Goal: Transaction & Acquisition: Obtain resource

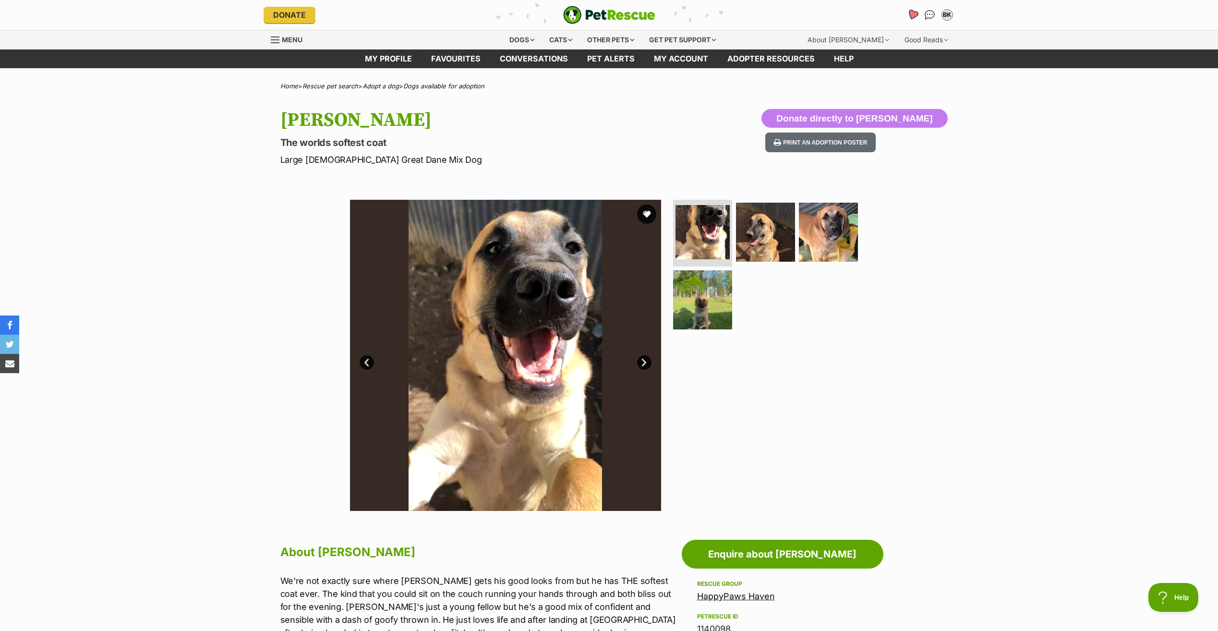
click at [911, 14] on icon "Favourites" at bounding box center [913, 14] width 12 height 11
click at [929, 14] on img "Conversations" at bounding box center [930, 15] width 13 height 12
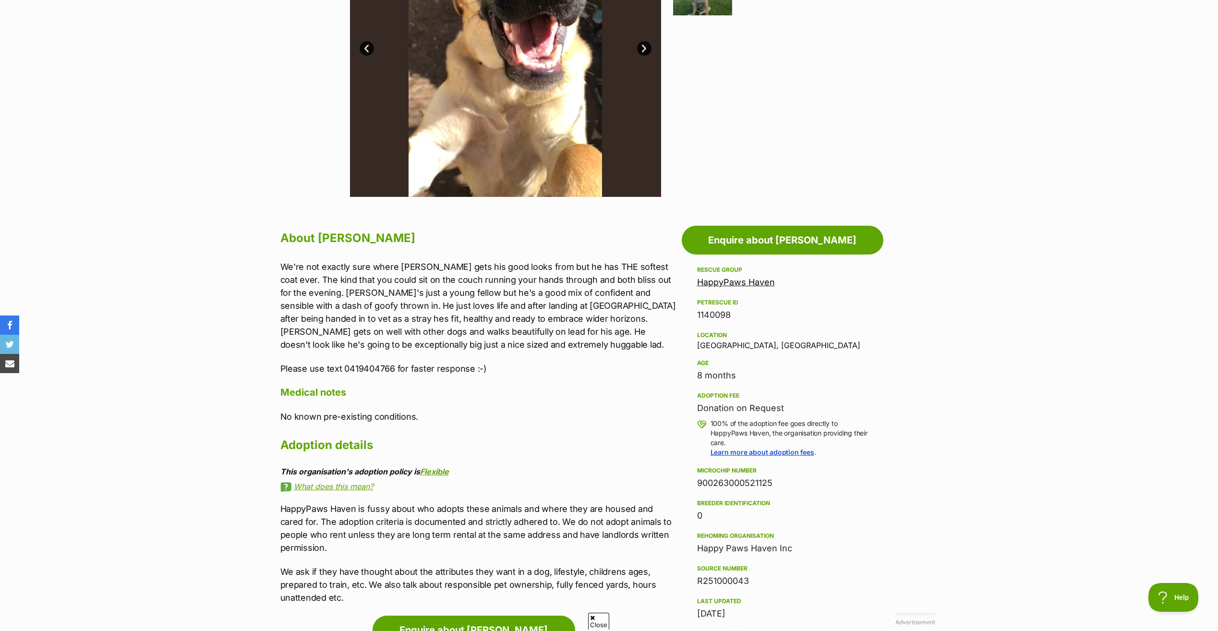
scroll to position [384, 0]
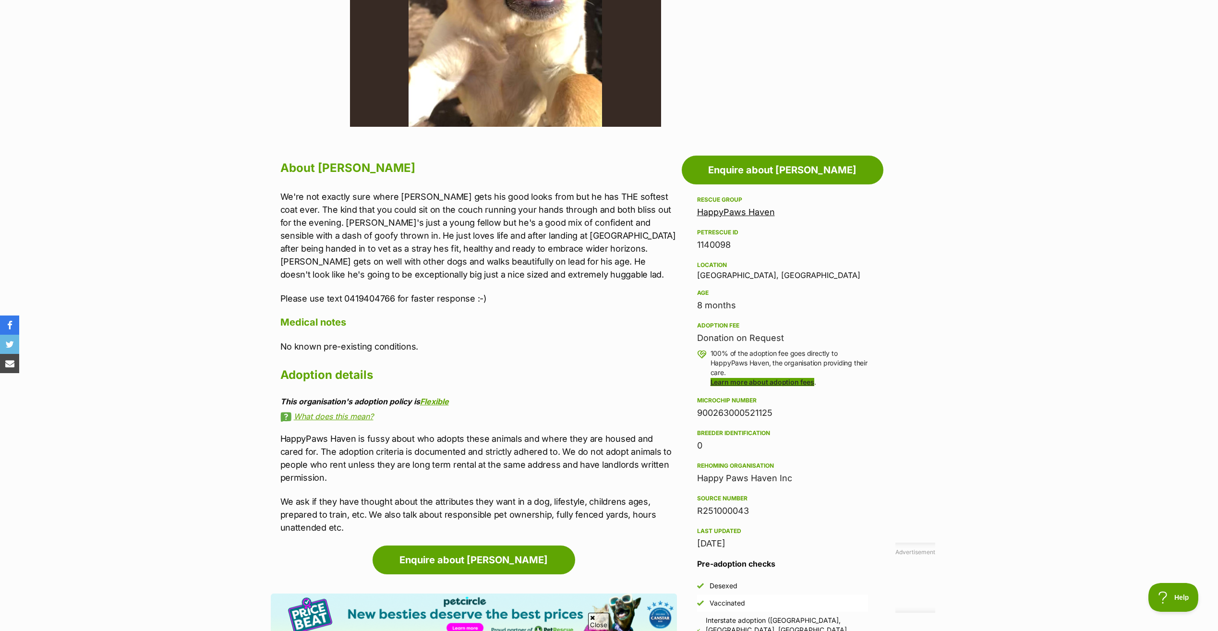
click at [738, 382] on link "Learn more about adoption fees" at bounding box center [763, 382] width 104 height 8
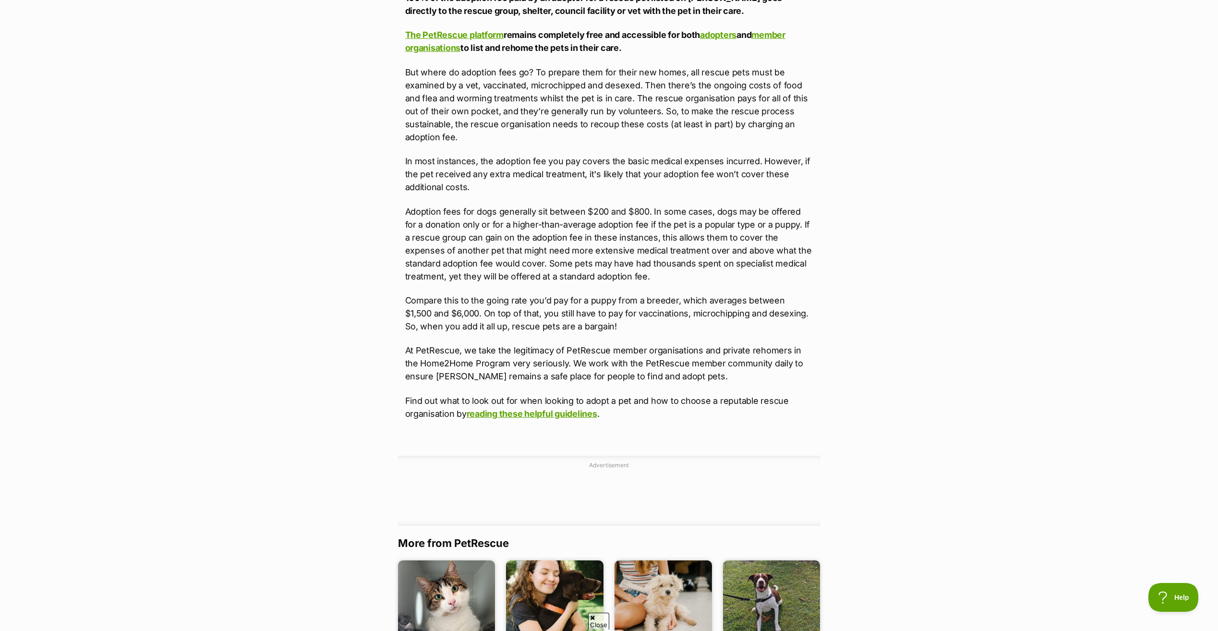
scroll to position [576, 0]
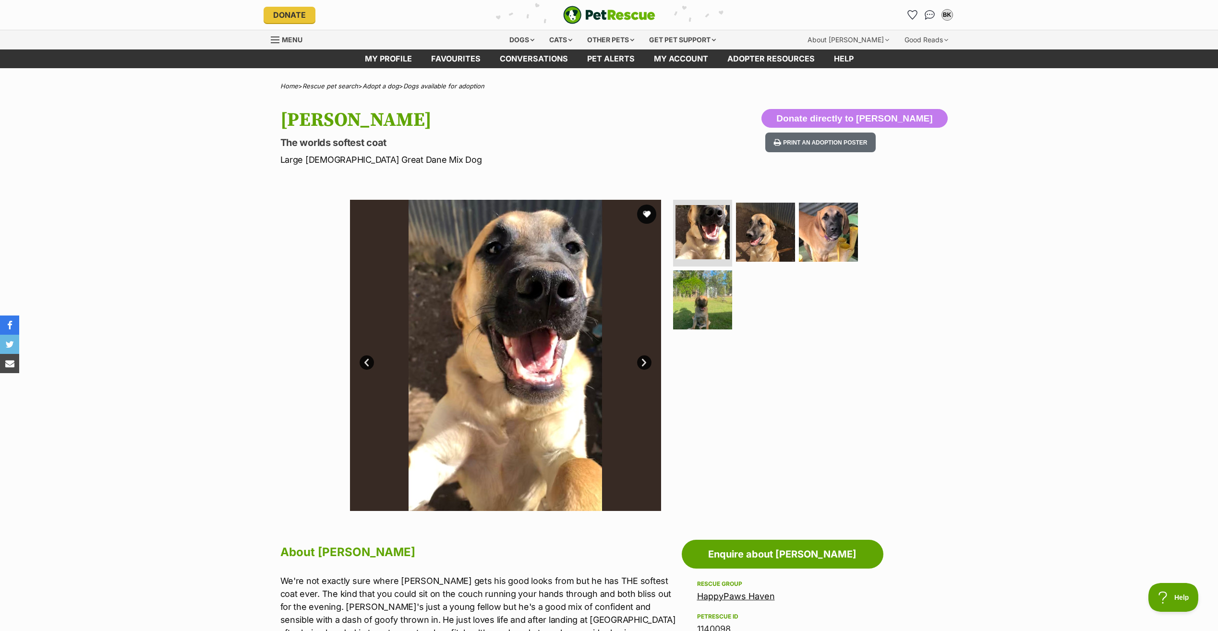
click at [563, 288] on img at bounding box center [505, 355] width 311 height 311
click at [644, 212] on button "favourite" at bounding box center [646, 214] width 21 height 21
click at [641, 361] on link "Next" at bounding box center [644, 362] width 14 height 14
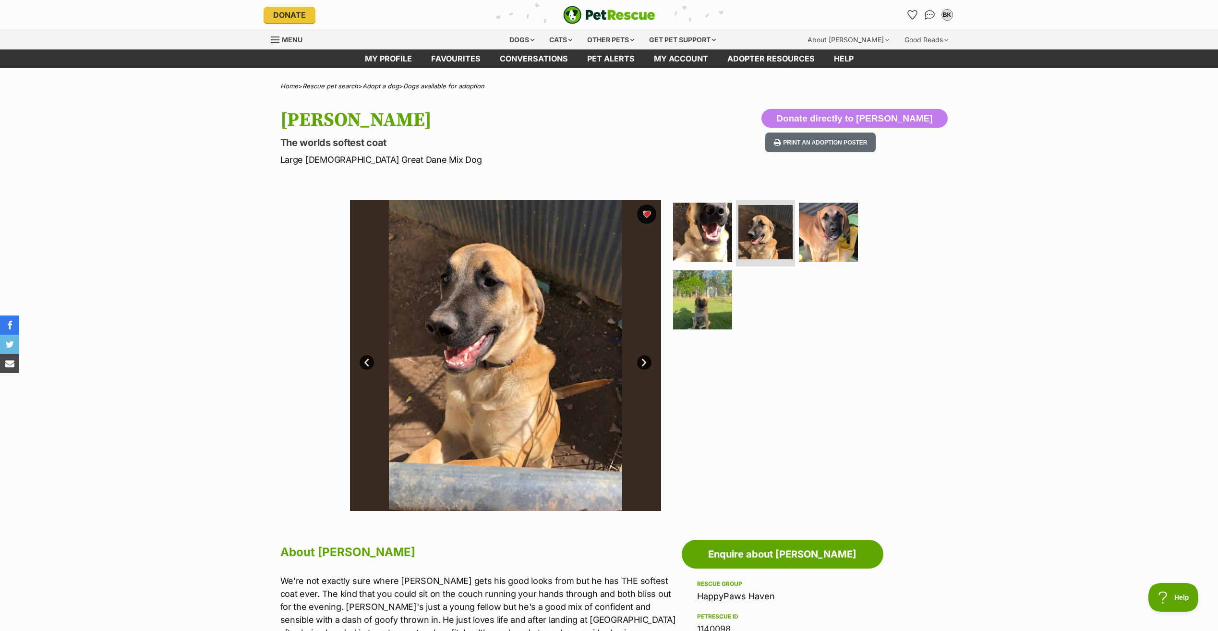
click at [641, 361] on link "Next" at bounding box center [644, 362] width 14 height 14
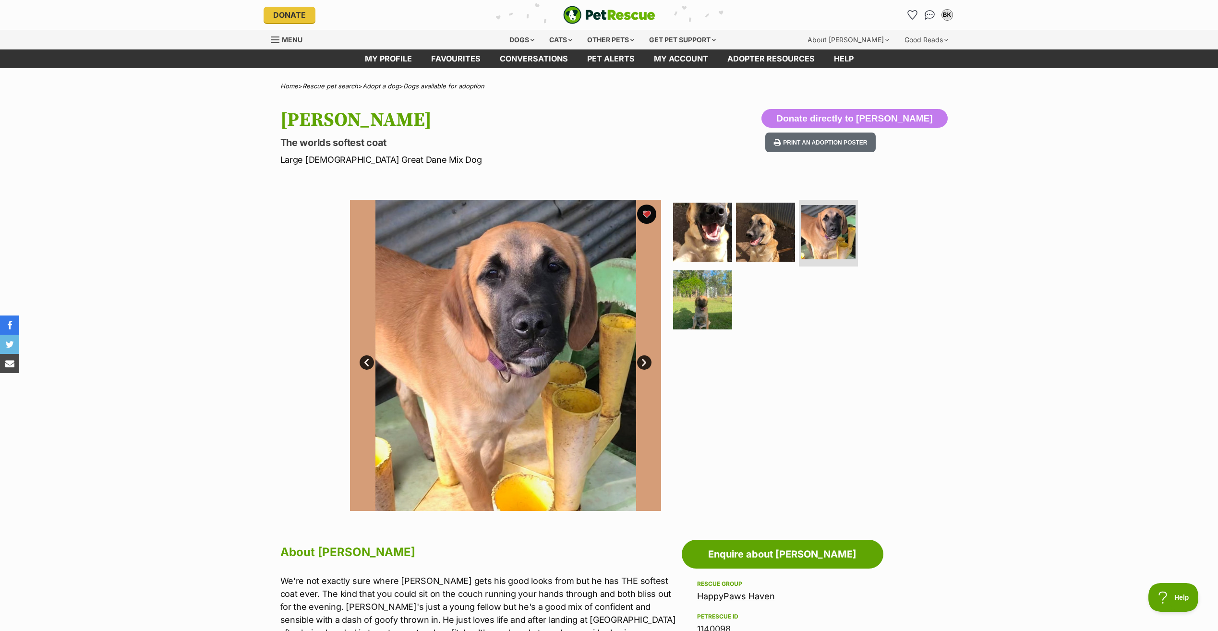
click at [641, 361] on link "Next" at bounding box center [644, 362] width 14 height 14
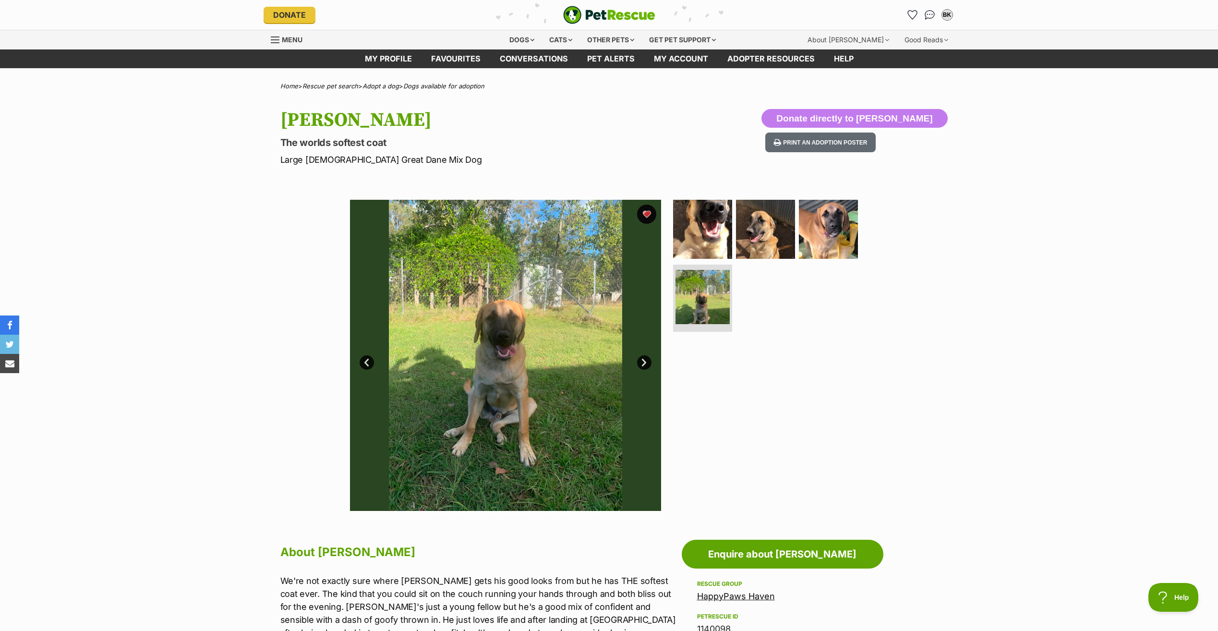
click at [641, 361] on link "Next" at bounding box center [644, 362] width 14 height 14
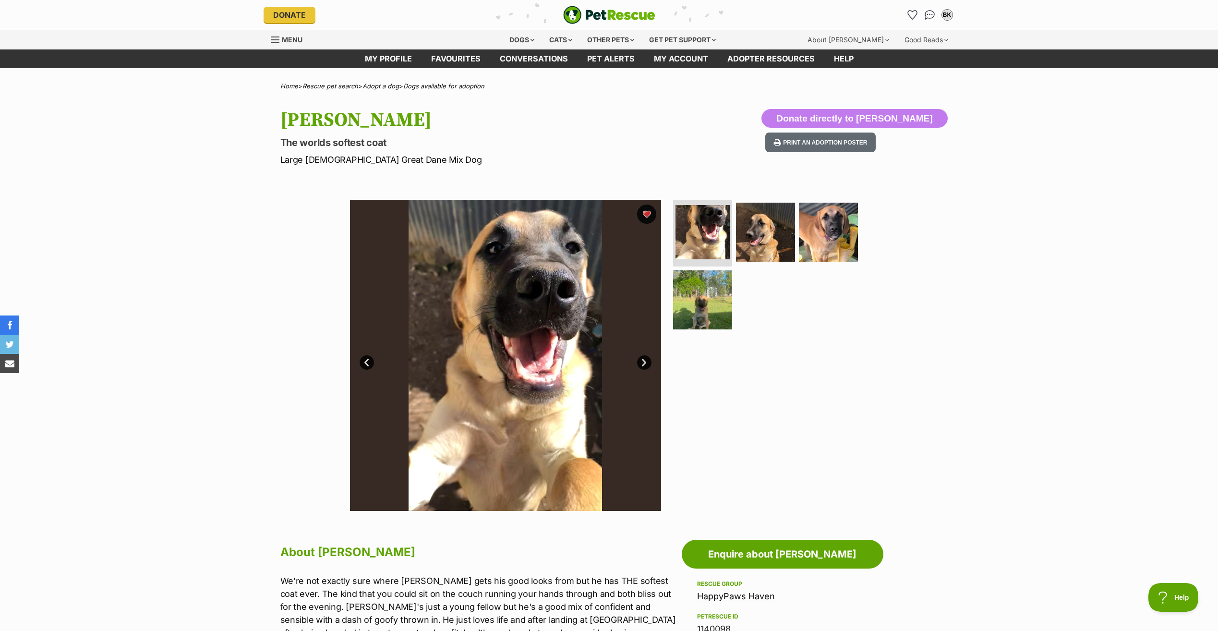
click at [641, 361] on link "Next" at bounding box center [644, 362] width 14 height 14
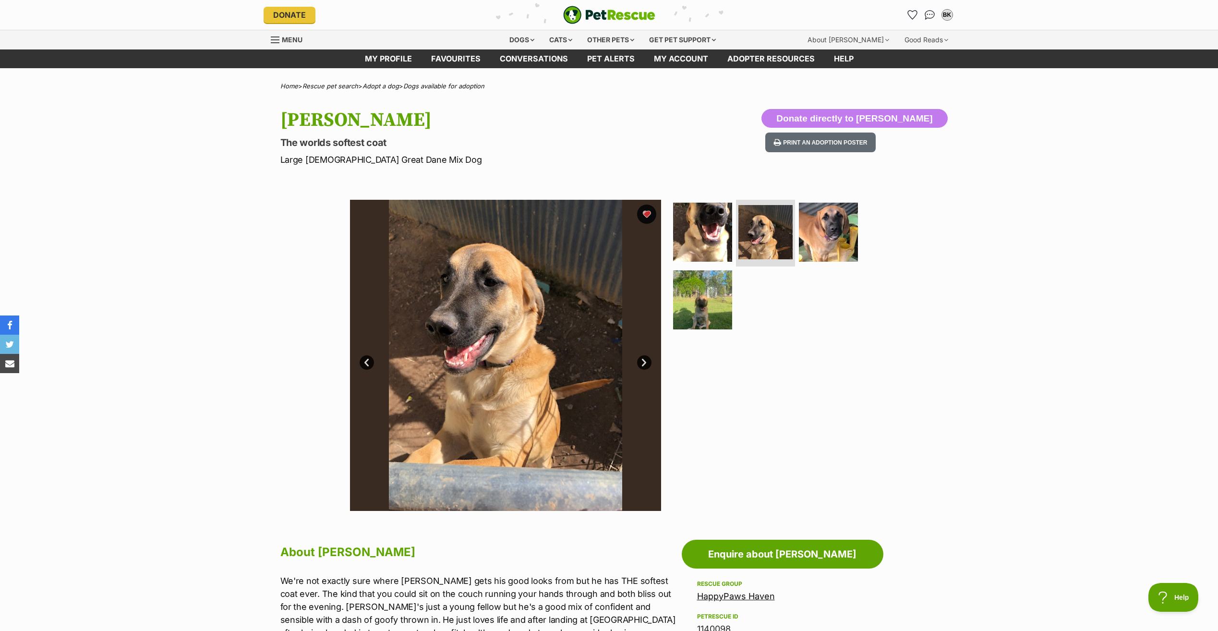
click at [641, 361] on link "Next" at bounding box center [644, 362] width 14 height 14
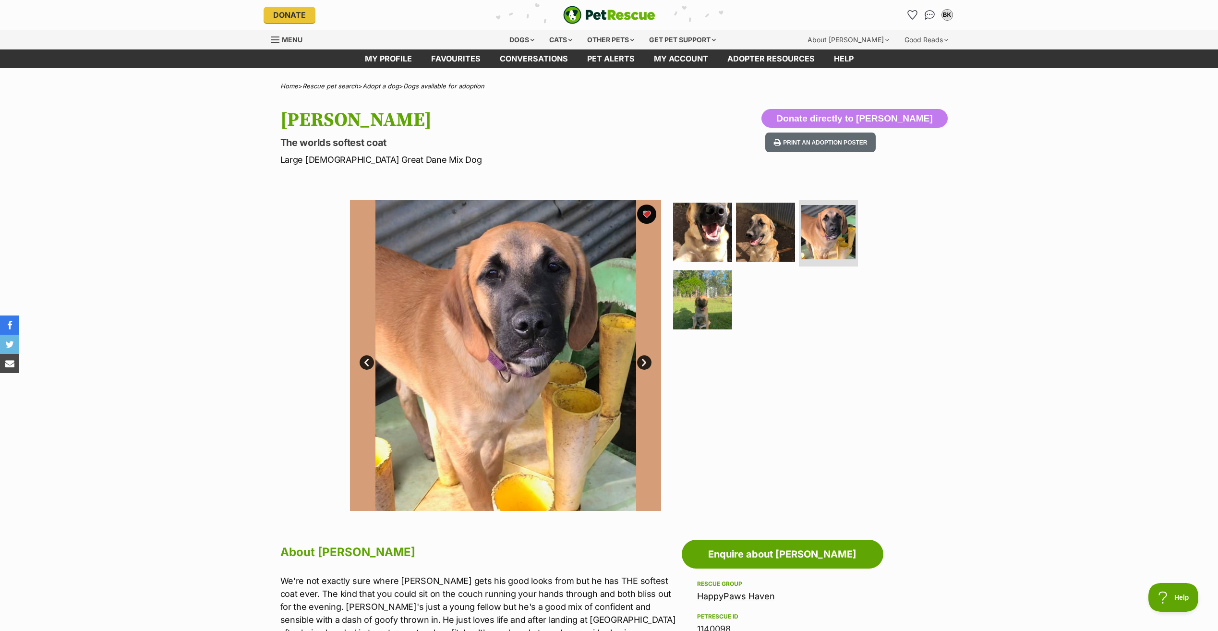
click at [641, 361] on link "Next" at bounding box center [644, 362] width 14 height 14
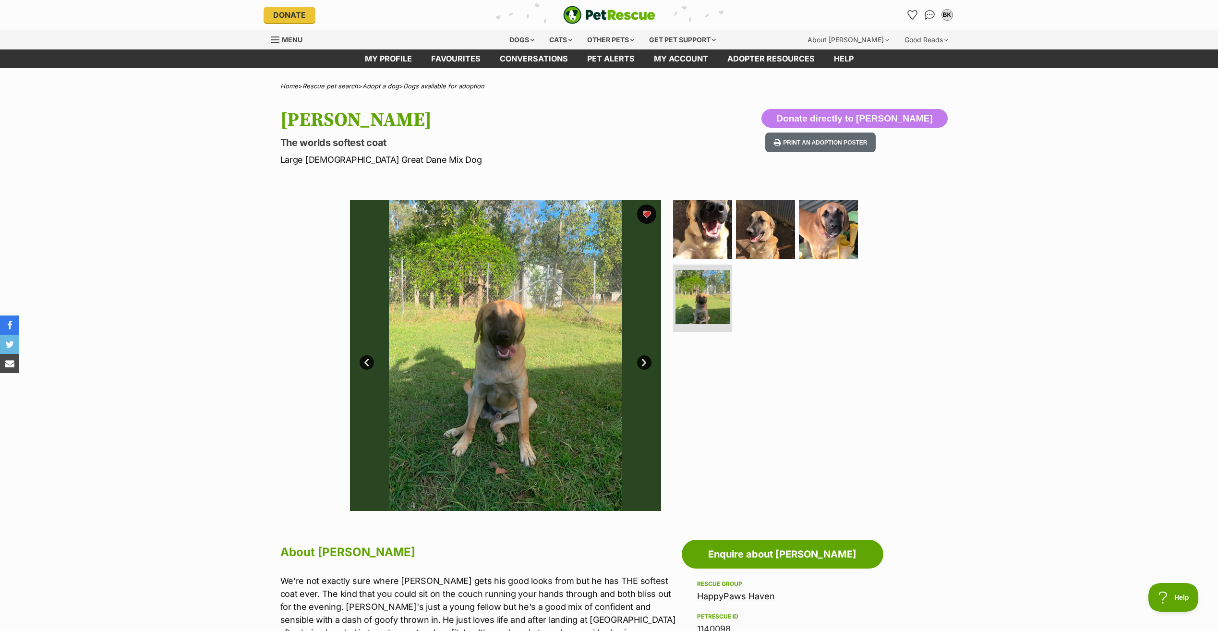
click at [641, 361] on link "Next" at bounding box center [644, 362] width 14 height 14
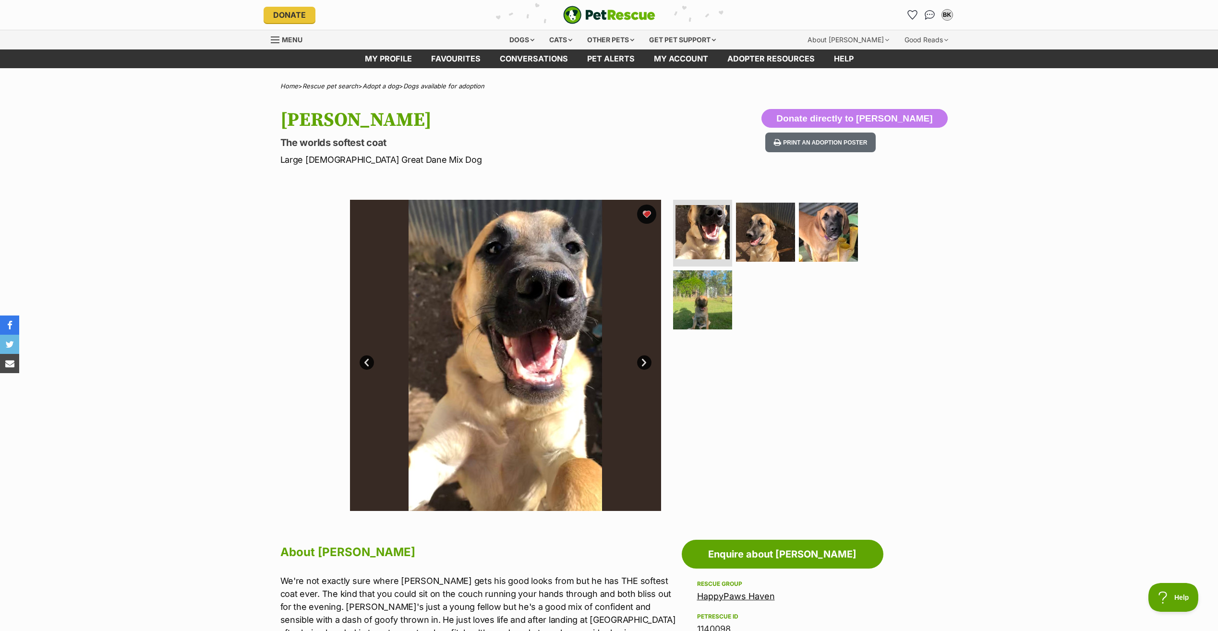
click at [641, 361] on link "Next" at bounding box center [644, 362] width 14 height 14
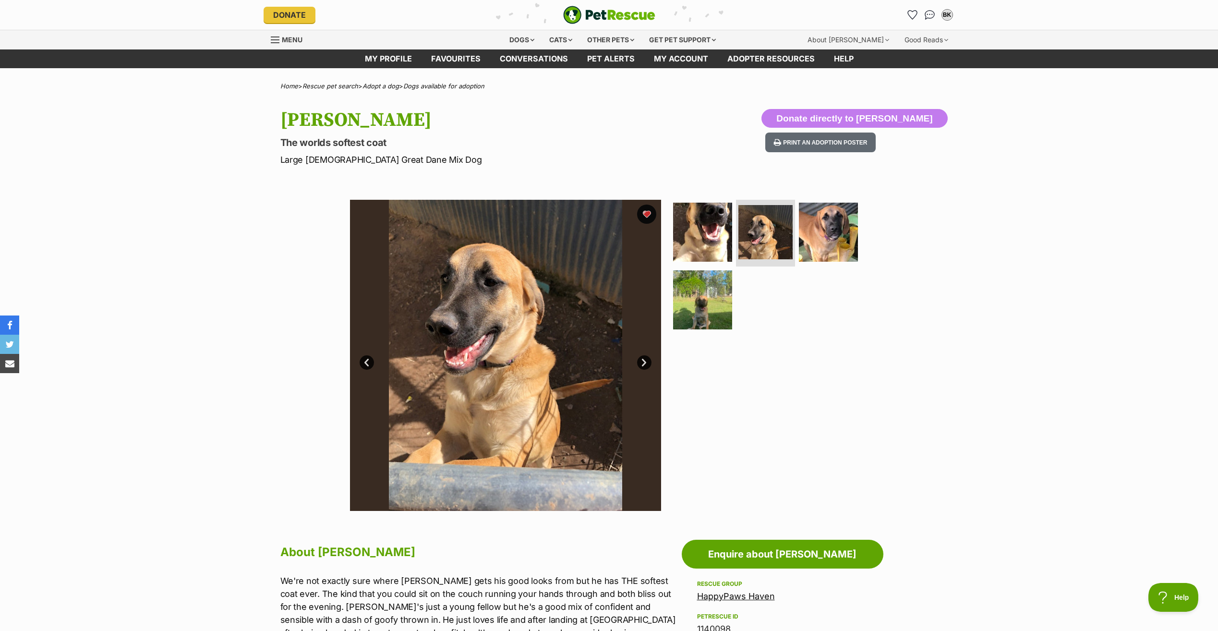
click at [641, 361] on link "Next" at bounding box center [644, 362] width 14 height 14
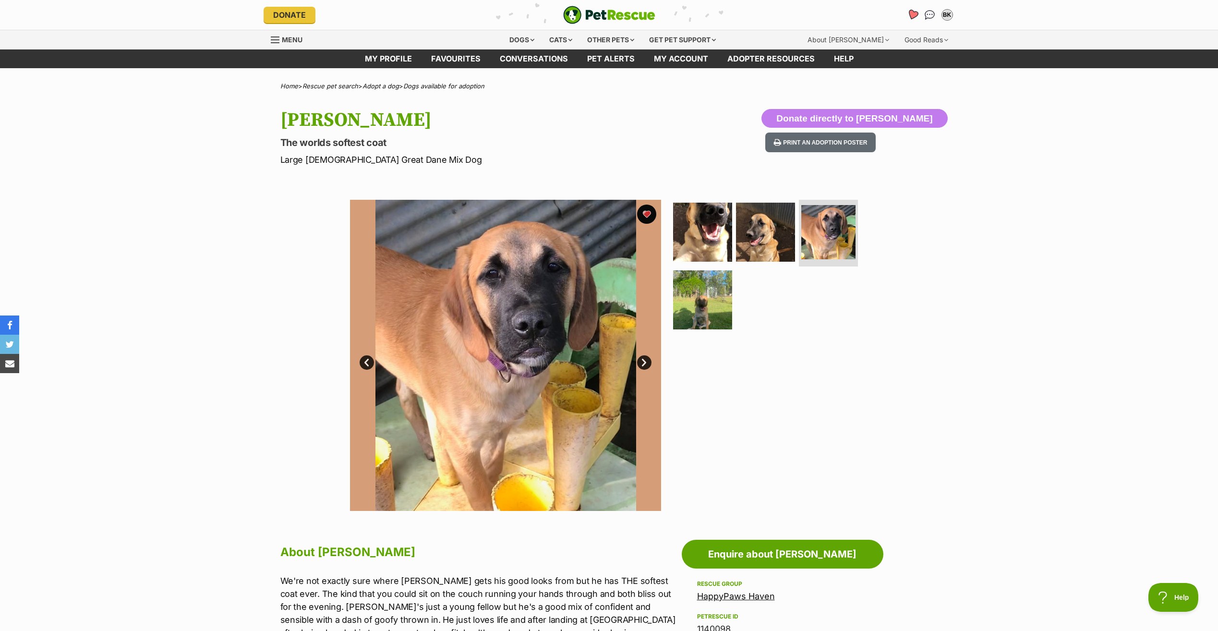
click at [912, 13] on icon "Favourites" at bounding box center [913, 14] width 12 height 11
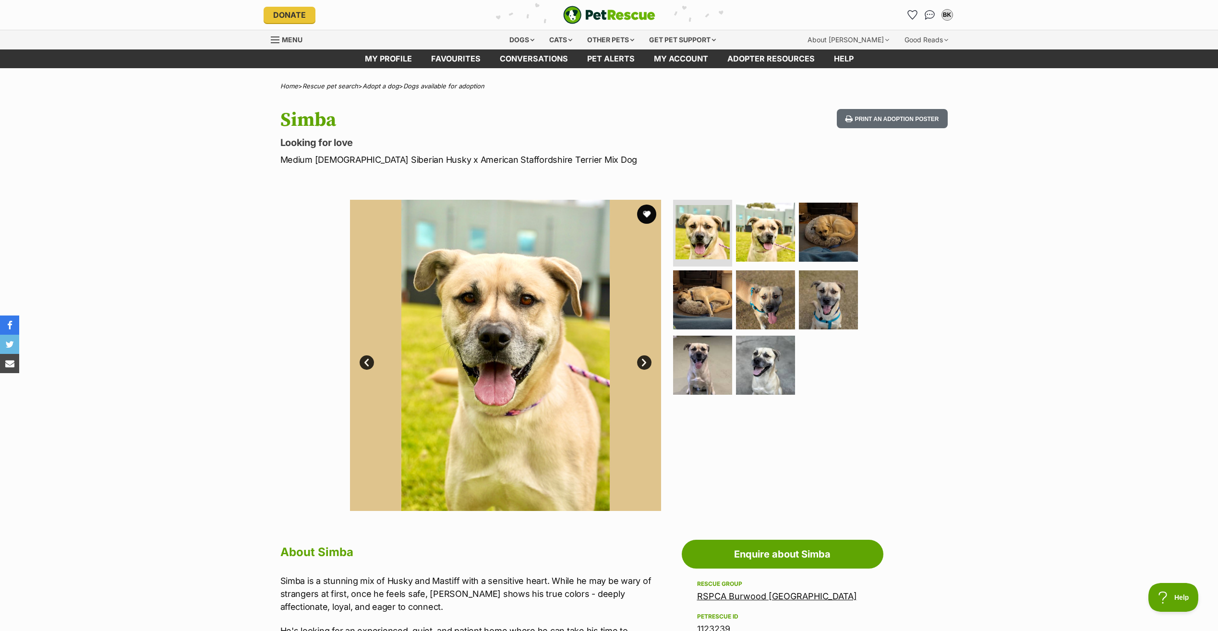
click at [643, 363] on link "Next" at bounding box center [644, 362] width 14 height 14
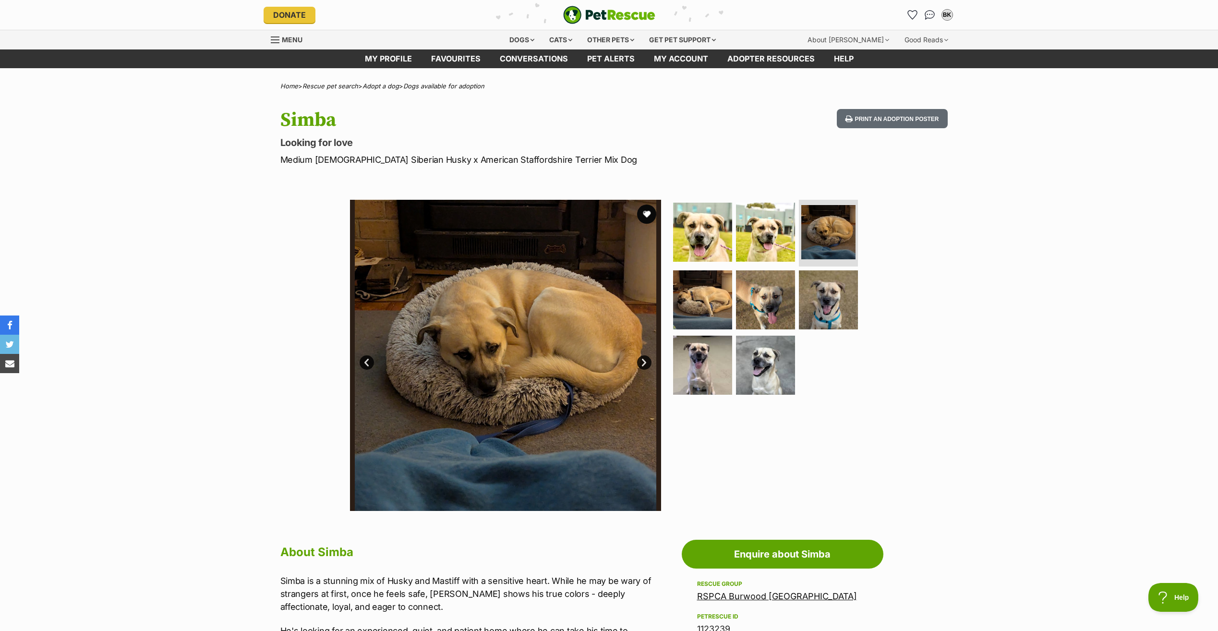
click at [643, 363] on link "Next" at bounding box center [644, 362] width 14 height 14
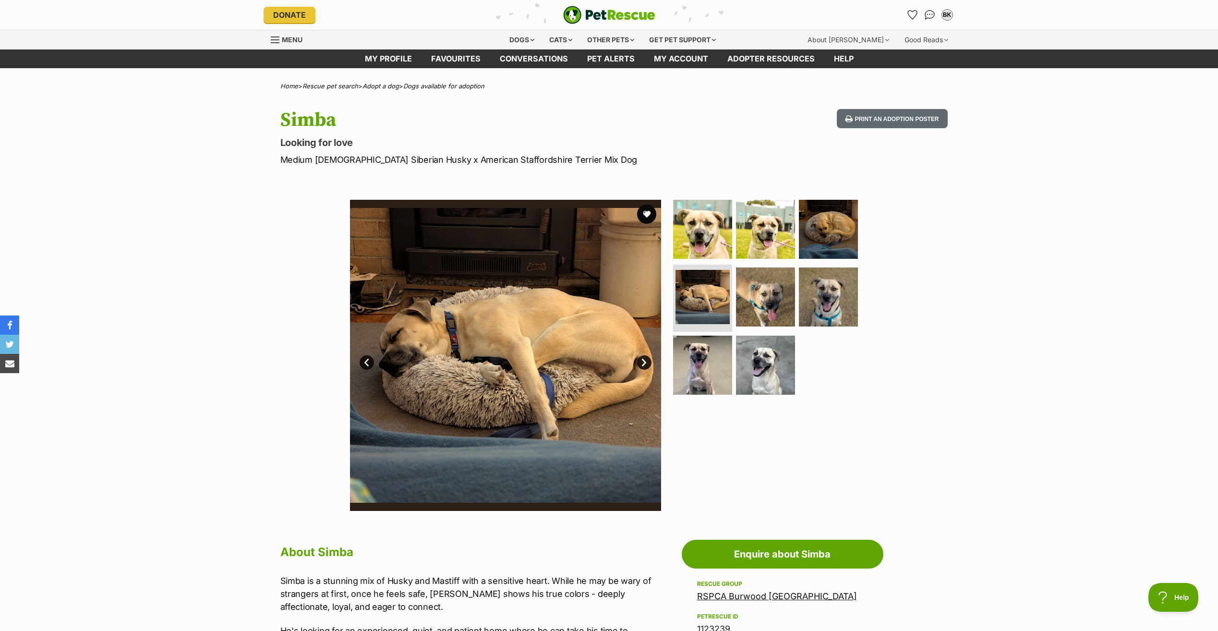
click at [643, 363] on link "Next" at bounding box center [644, 362] width 14 height 14
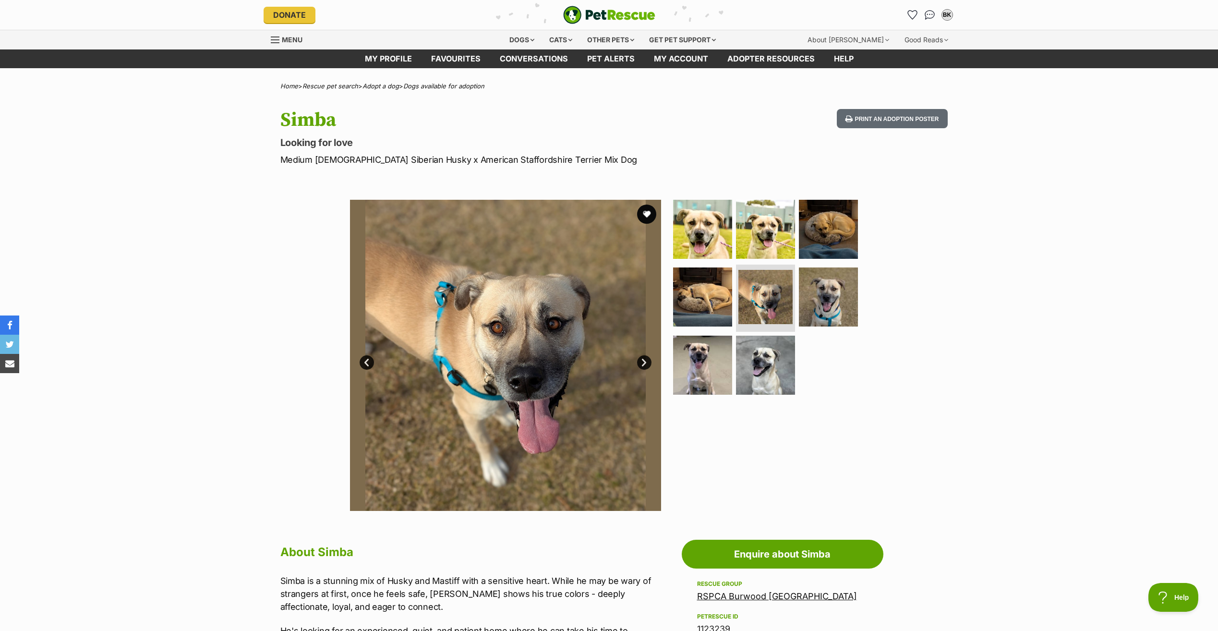
click at [643, 363] on link "Next" at bounding box center [644, 362] width 14 height 14
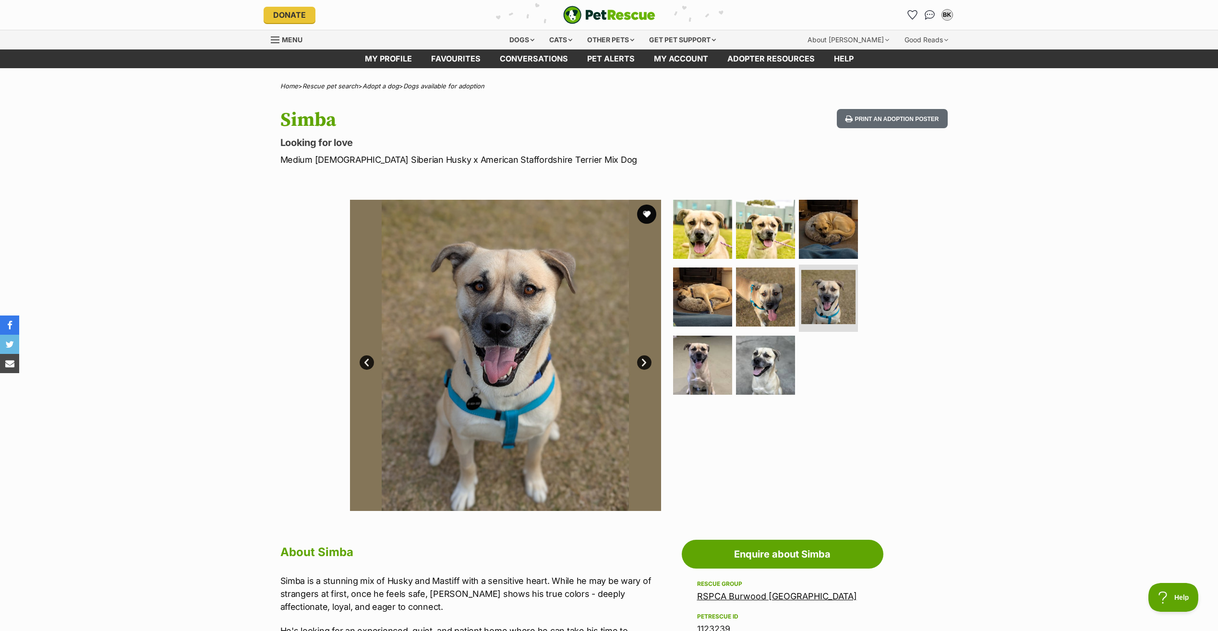
click at [643, 363] on link "Next" at bounding box center [644, 362] width 14 height 14
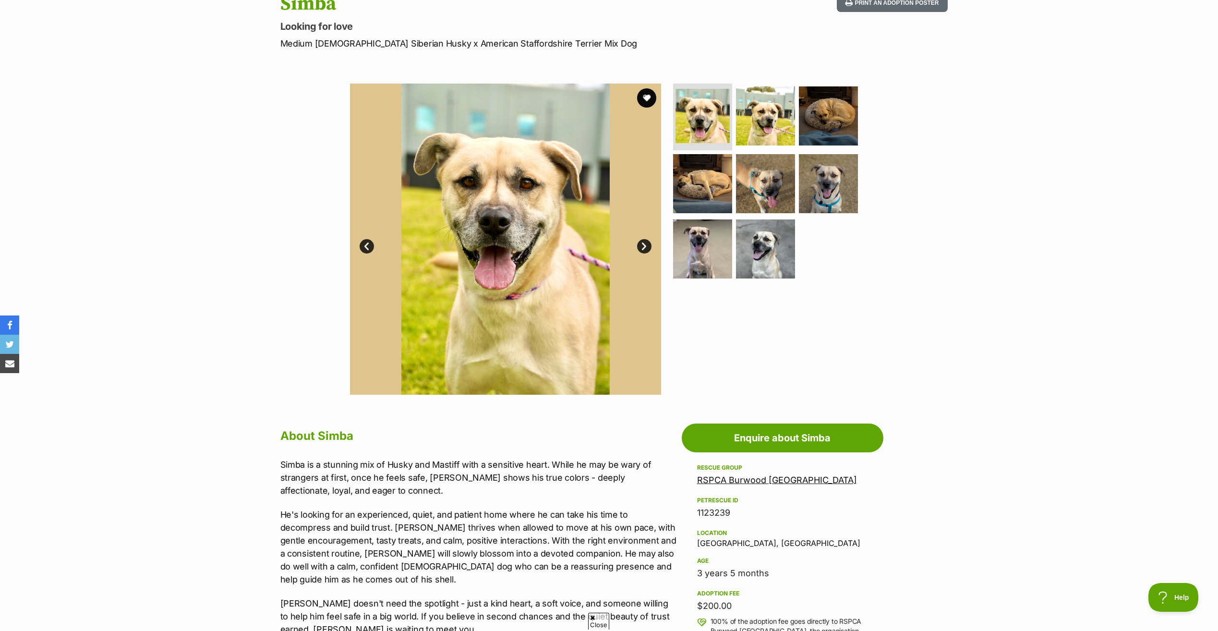
scroll to position [96, 0]
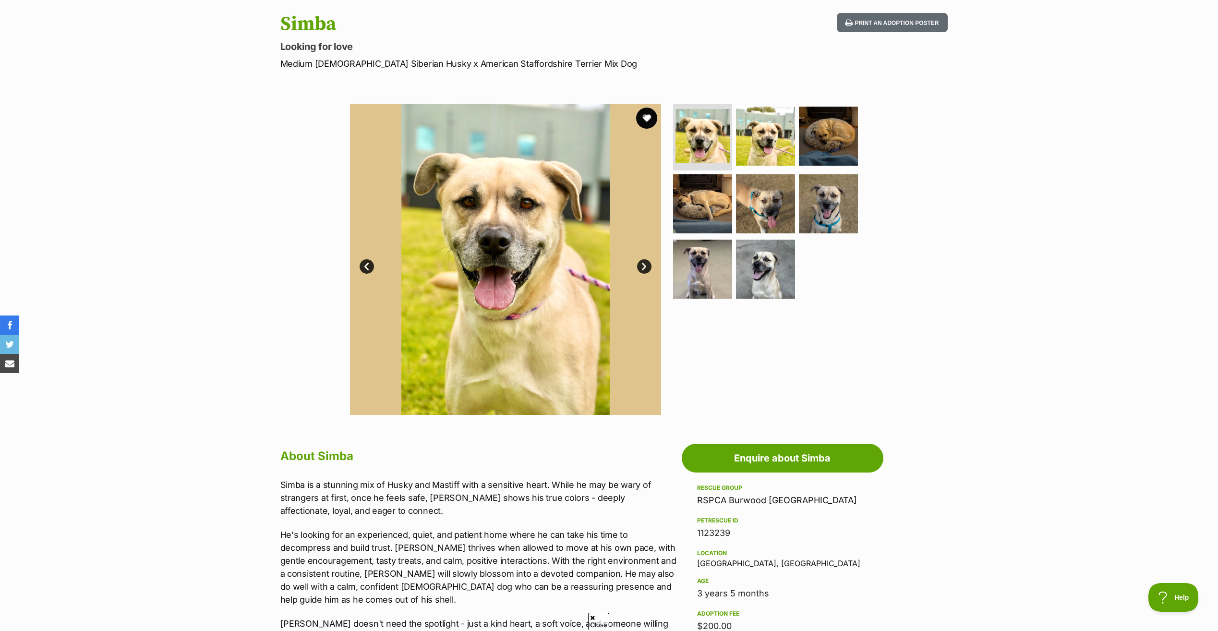
click at [648, 118] on button "favourite" at bounding box center [646, 118] width 21 height 21
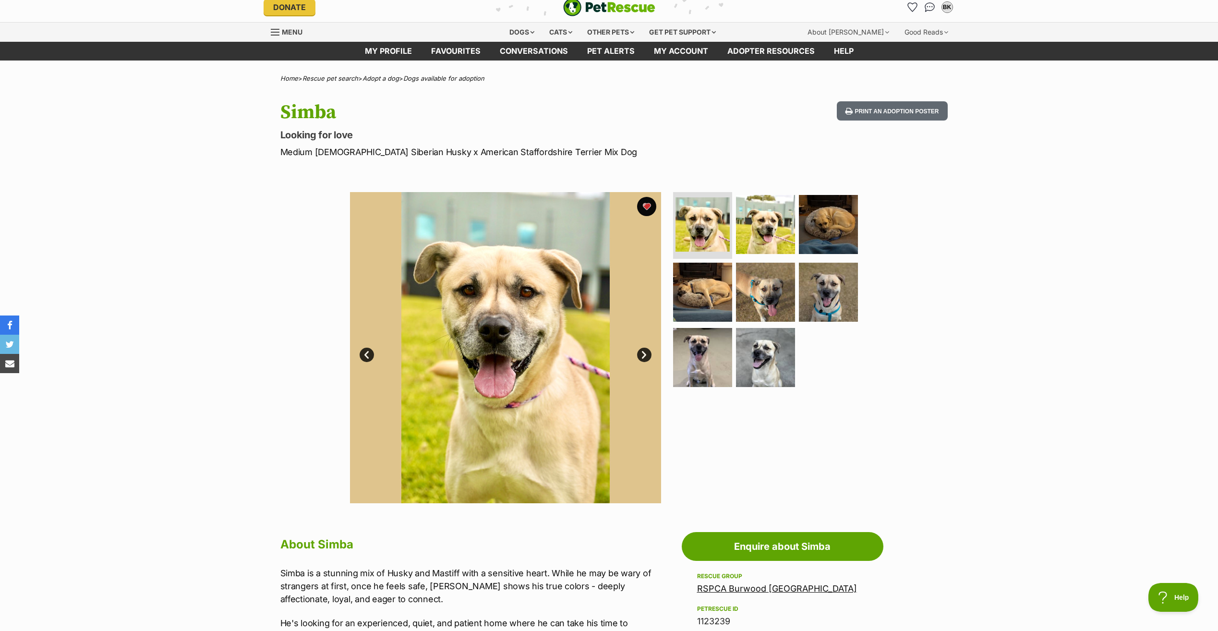
scroll to position [0, 0]
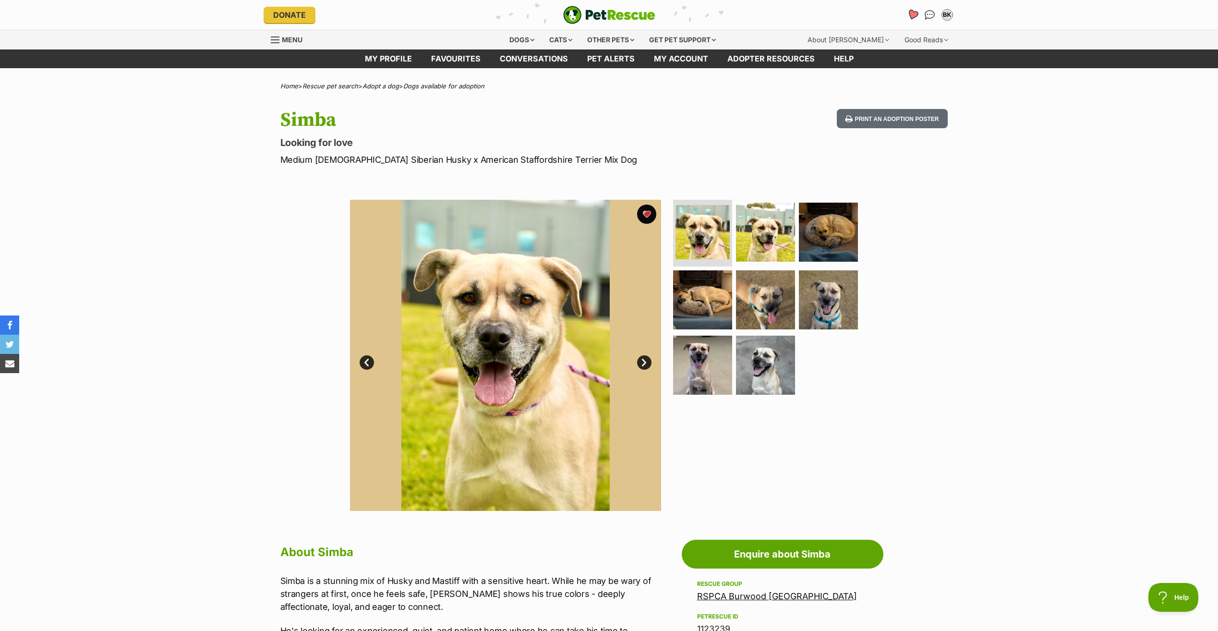
click at [914, 12] on icon "Favourites" at bounding box center [913, 14] width 12 height 11
click at [910, 14] on icon "Favourites" at bounding box center [913, 14] width 12 height 11
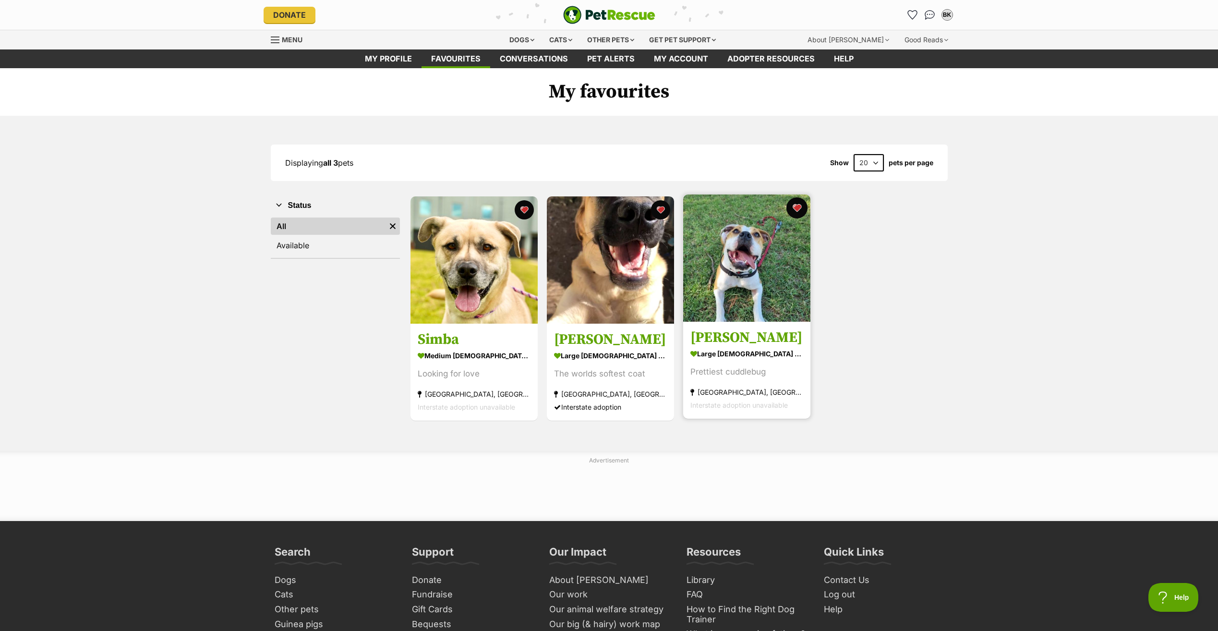
click at [795, 206] on button "favourite" at bounding box center [797, 207] width 21 height 21
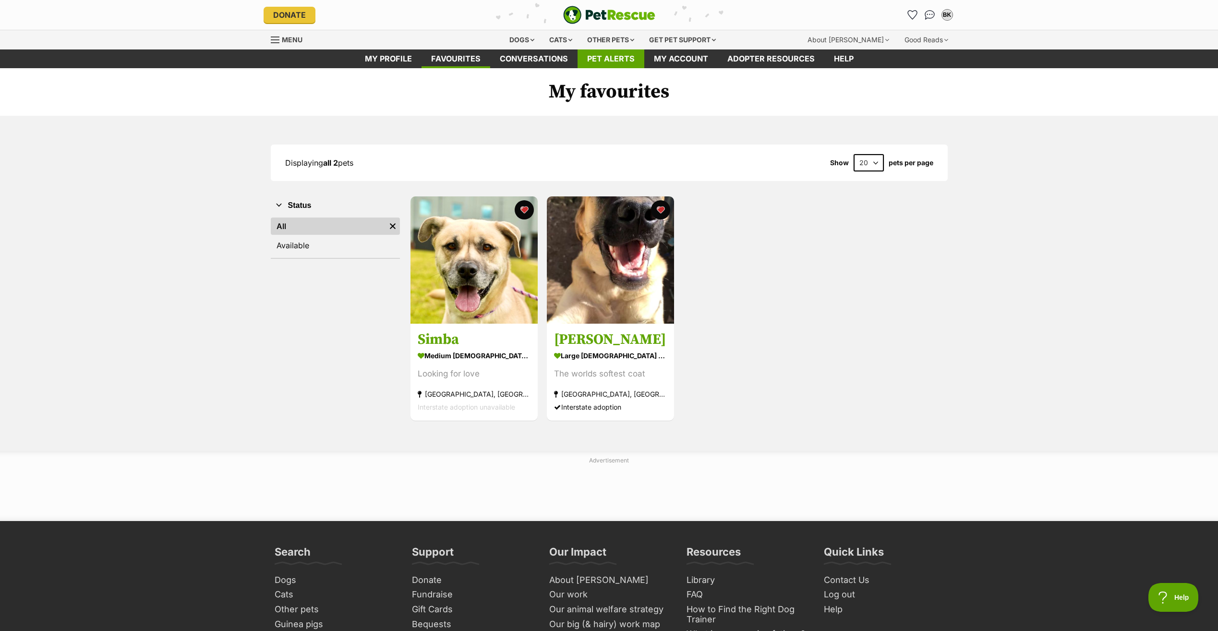
click at [611, 59] on link "Pet alerts" at bounding box center [611, 58] width 67 height 19
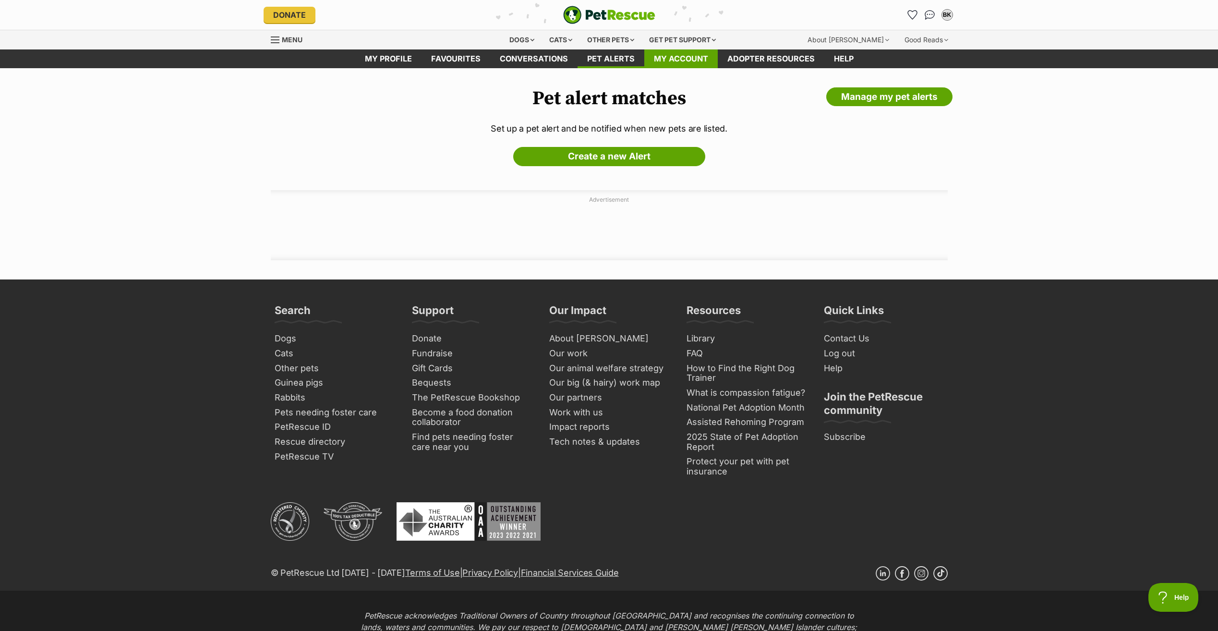
click at [670, 57] on link "My account" at bounding box center [681, 58] width 73 height 19
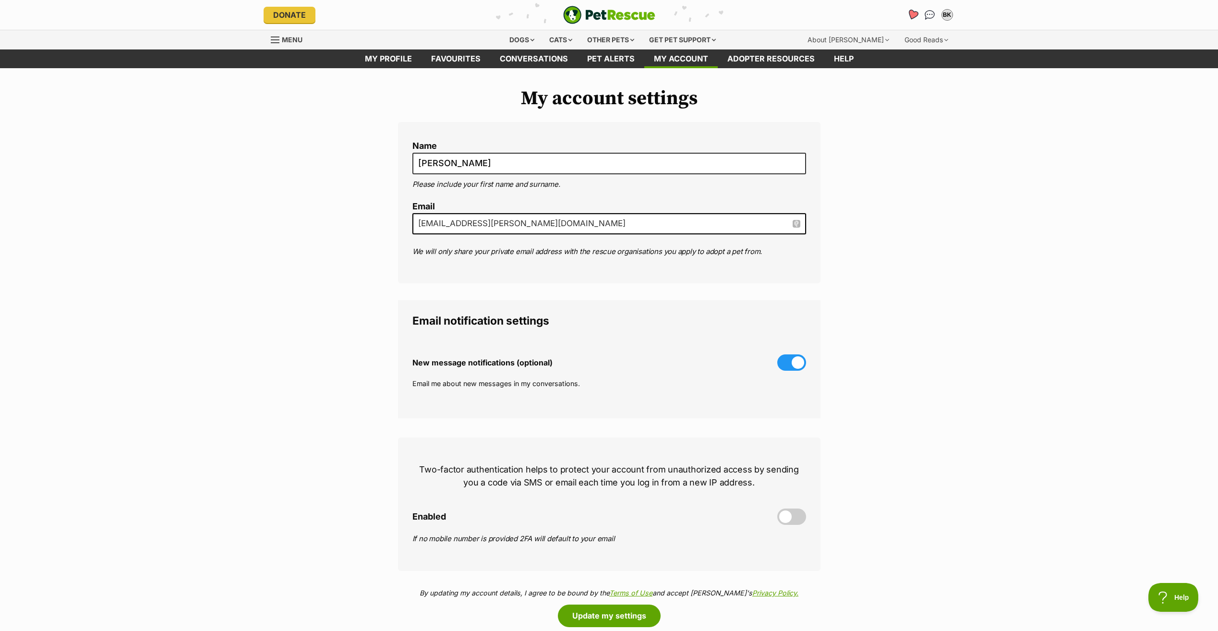
click at [913, 16] on icon "Favourites" at bounding box center [913, 14] width 12 height 11
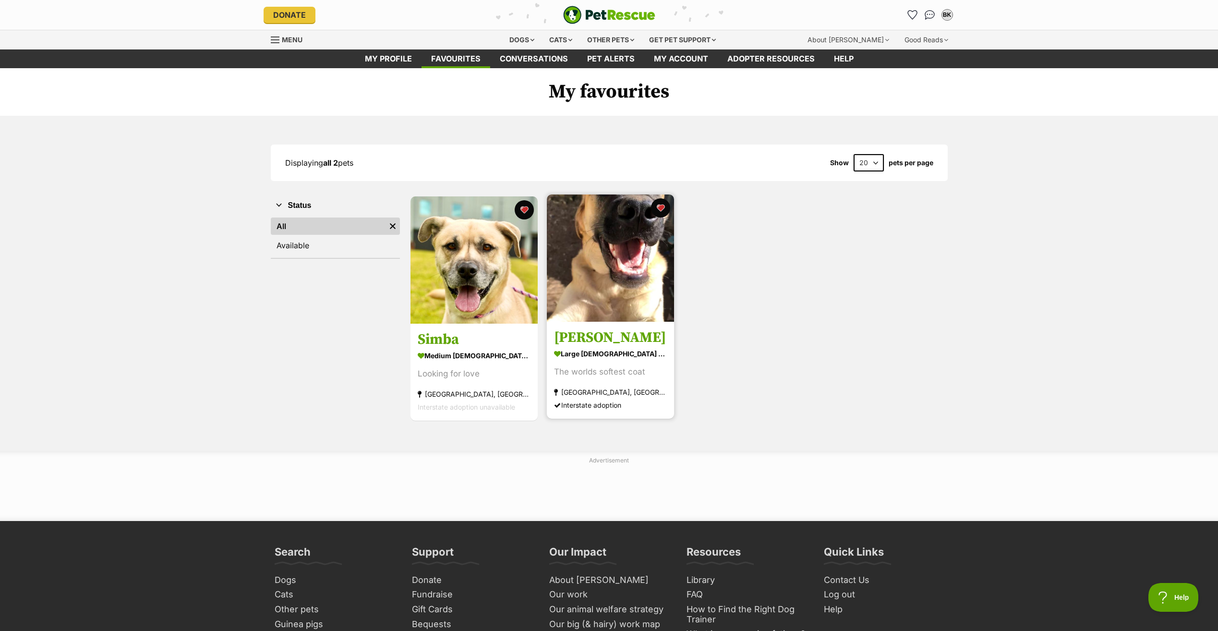
click at [584, 385] on section "large [DEMOGRAPHIC_DATA] Dog The worlds softest coat [GEOGRAPHIC_DATA], [GEOGRA…" at bounding box center [610, 379] width 113 height 65
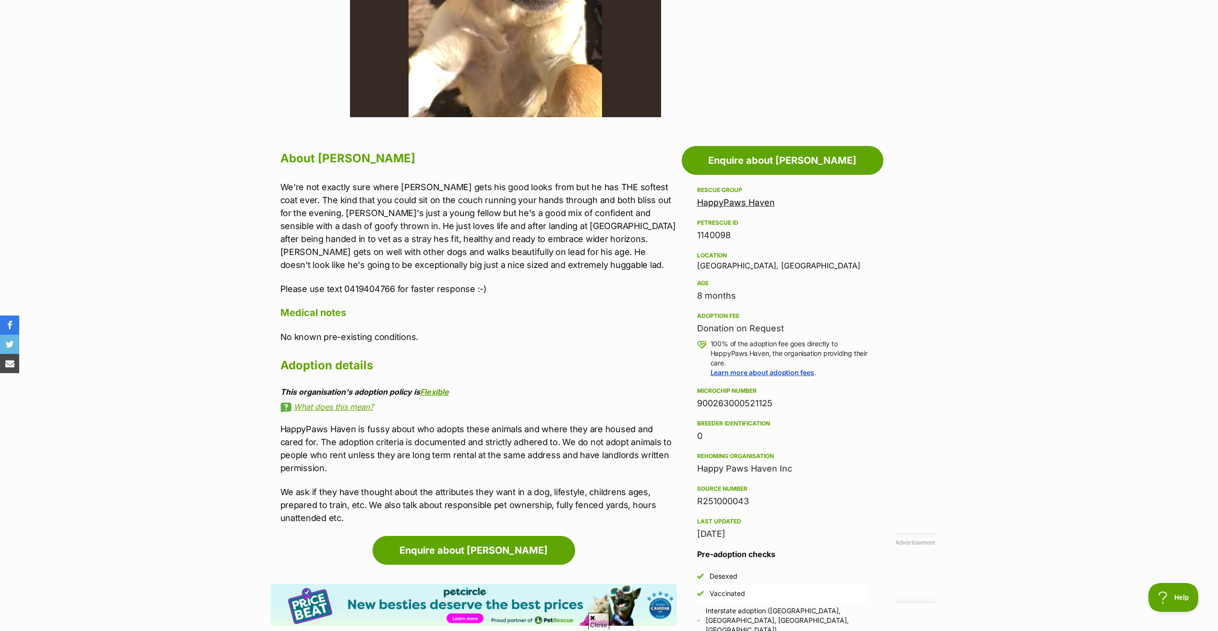
scroll to position [432, 0]
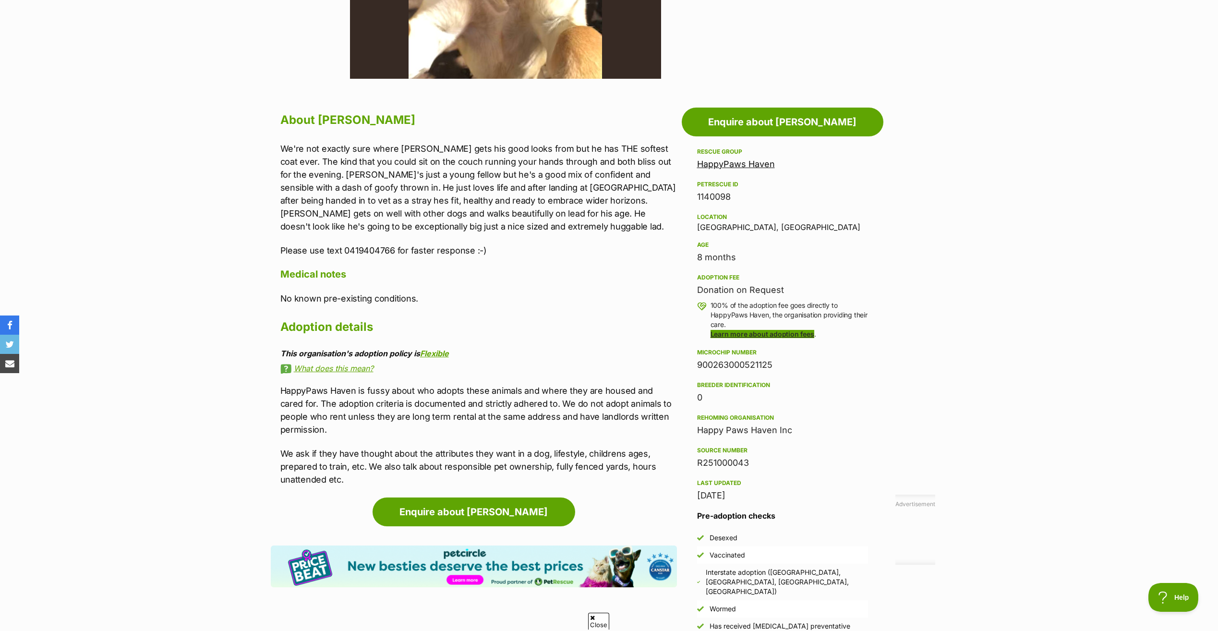
click at [785, 332] on link "Learn more about adoption fees" at bounding box center [763, 334] width 104 height 8
